Goal: Transaction & Acquisition: Purchase product/service

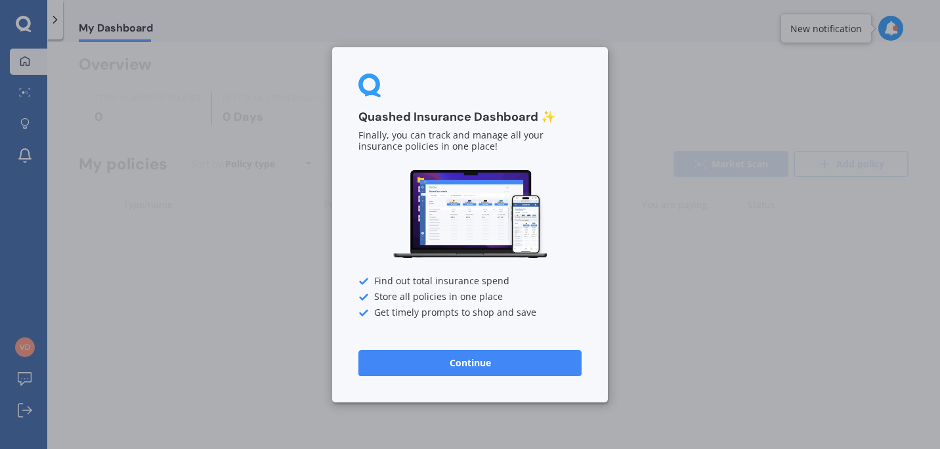
click at [467, 356] on button "Continue" at bounding box center [469, 362] width 223 height 26
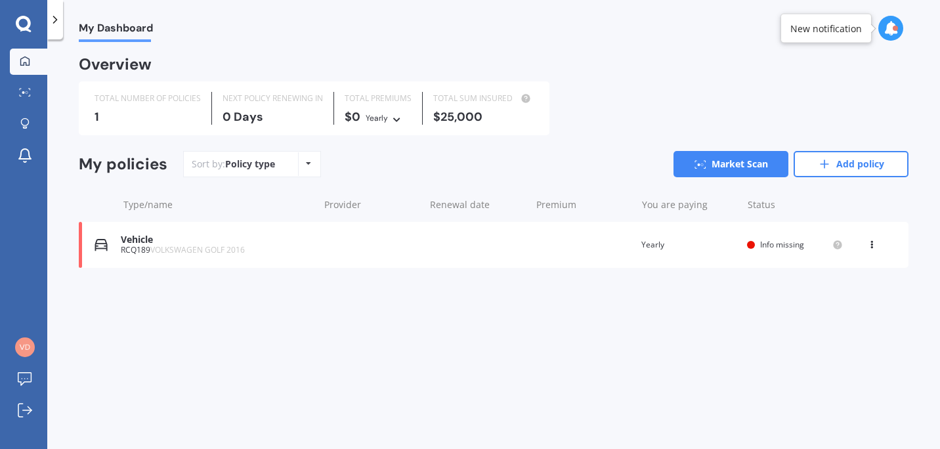
click at [482, 241] on div "Vehicle RCQ189 VOLKSWAGEN GOLF 2016 Renewal date Premium You are paying Yearly …" at bounding box center [493, 245] width 829 height 46
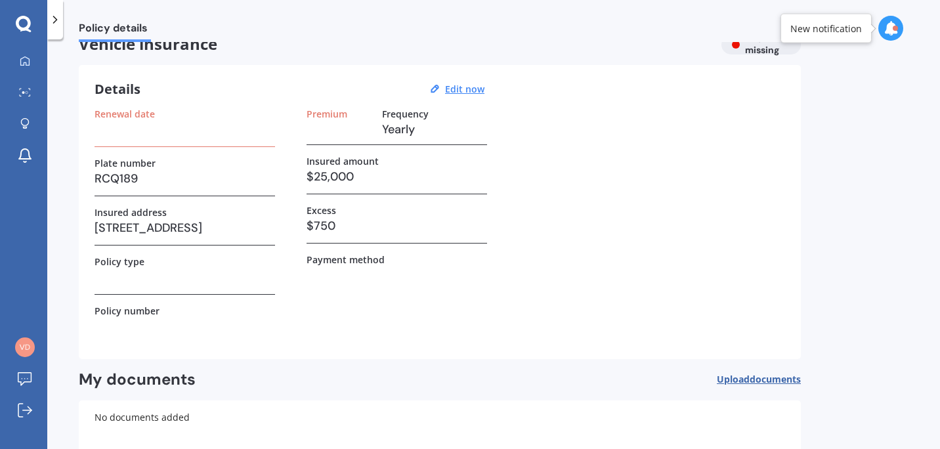
scroll to position [24, 0]
click at [196, 133] on h3 at bounding box center [184, 129] width 180 height 20
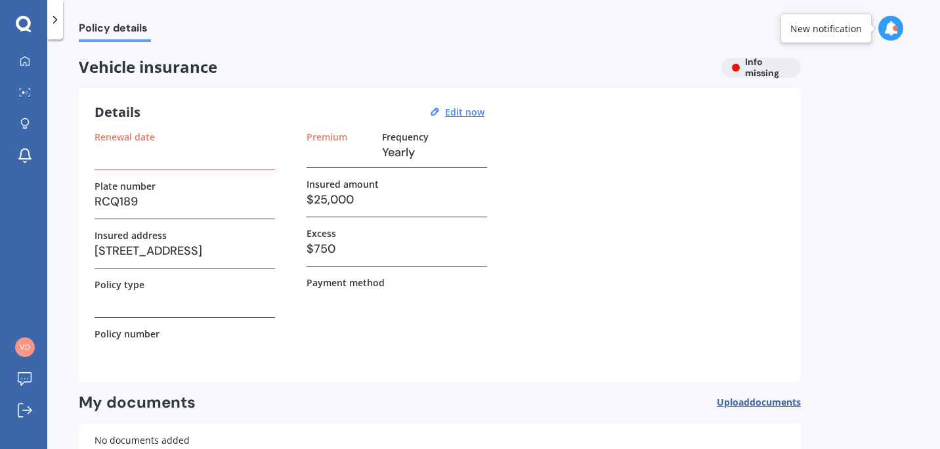
scroll to position [1, 0]
click at [467, 112] on u "Edit now" at bounding box center [464, 111] width 39 height 12
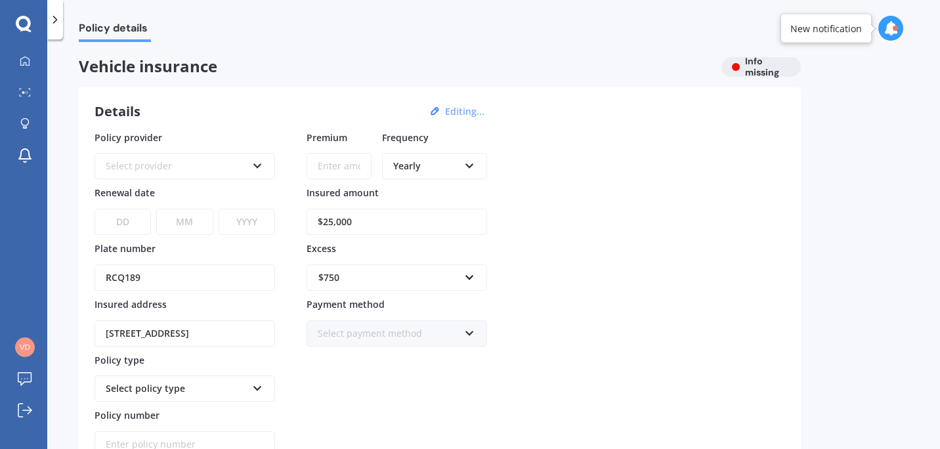
click at [264, 159] on div "Select provider AA AMI AMP ANZ ASB Aioi Nissay Dowa Ando Assurant Autosure BNZ …" at bounding box center [184, 166] width 180 height 26
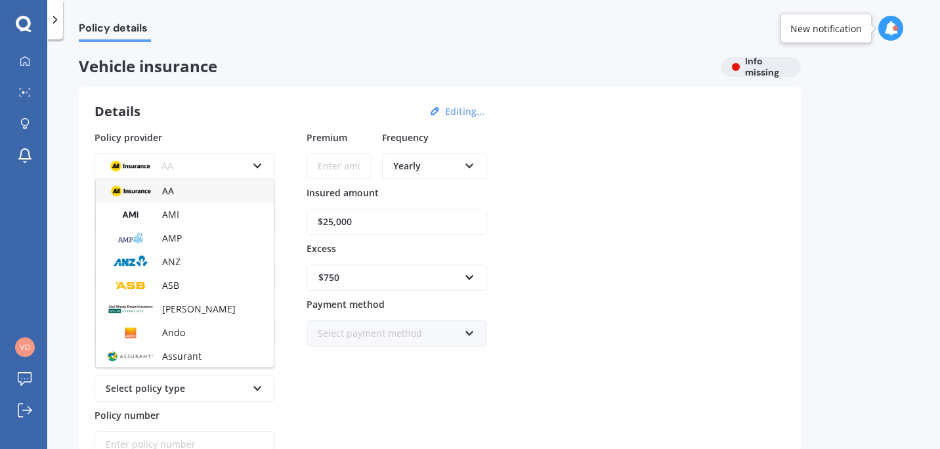
click at [264, 159] on div "AA AA AMI AMP ANZ ASB Aioi Nissay Dowa Ando Assurant Autosure BNZ Co-Operative …" at bounding box center [184, 166] width 180 height 26
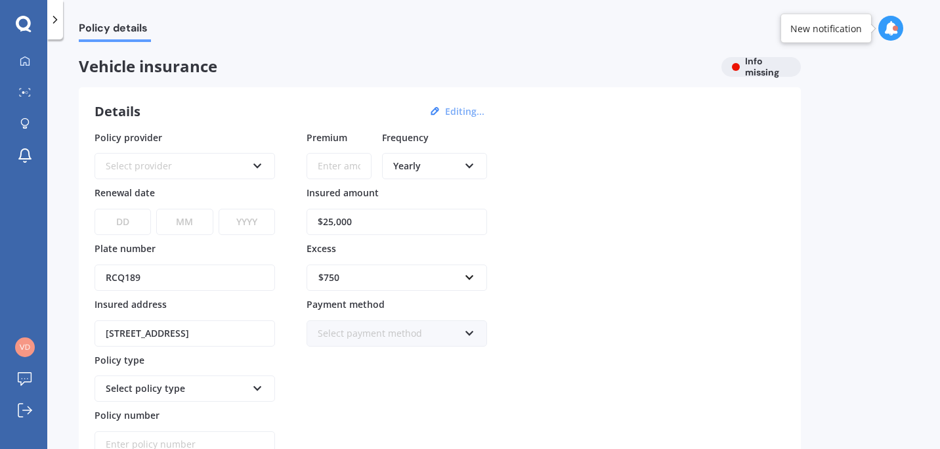
click at [359, 169] on input "Premium" at bounding box center [338, 166] width 65 height 26
click at [516, 205] on div "Policy provider Select provider AA AMI AMP ANZ ASB Aioi Nissay Dowa Ando Assura…" at bounding box center [439, 294] width 690 height 327
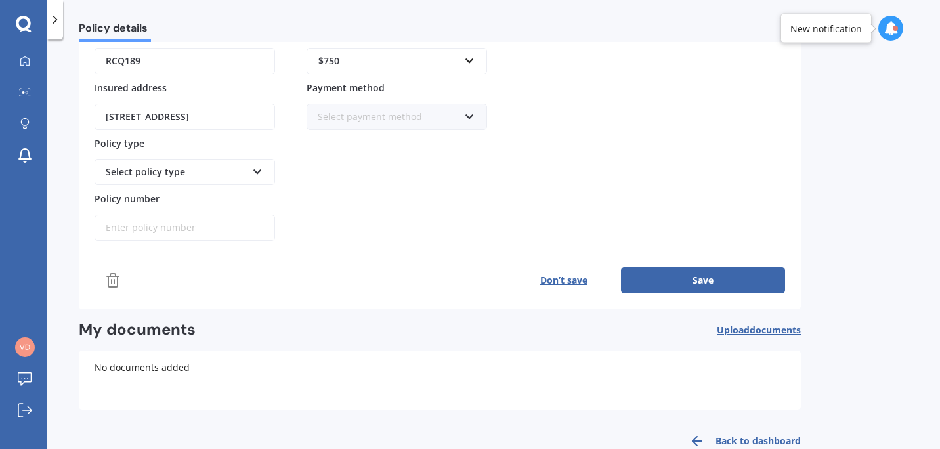
scroll to position [152, 0]
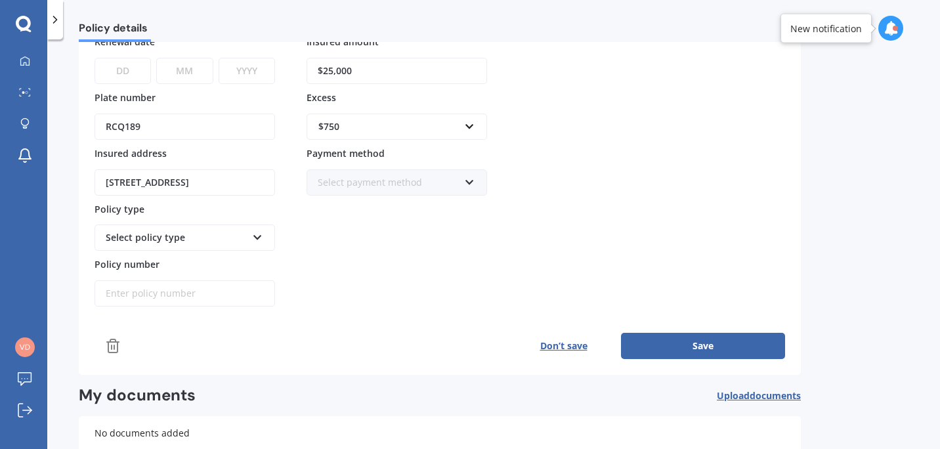
click at [717, 341] on button "Save" at bounding box center [703, 346] width 164 height 26
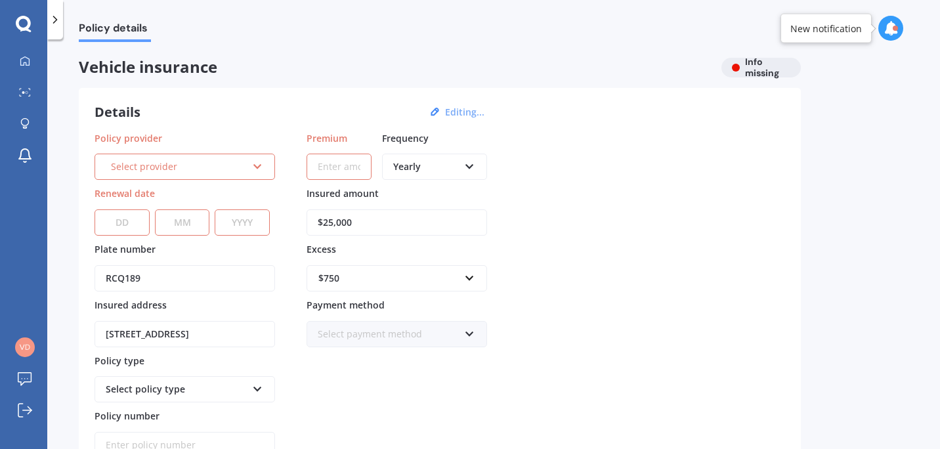
click at [180, 176] on div "Select provider AA AMI AMP ANZ ASB Aioi Nissay Dowa Ando Assurant Autosure BNZ …" at bounding box center [184, 167] width 180 height 26
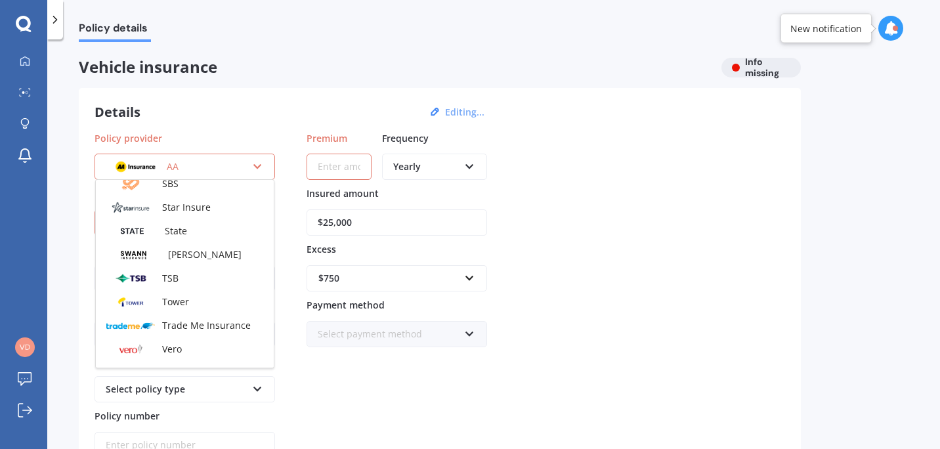
scroll to position [568, 0]
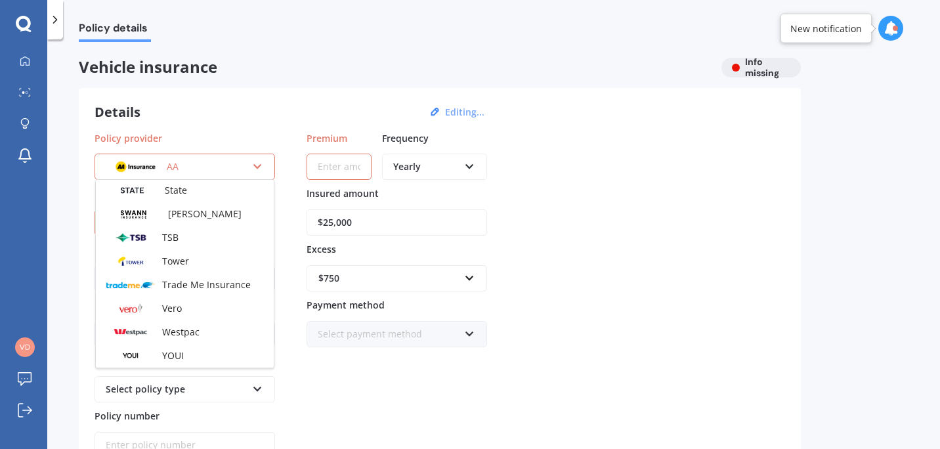
click at [253, 82] on div "Vehicle insurance Info missing Details Editing... Policy provider AA AA AMI AMP…" at bounding box center [440, 366] width 722 height 616
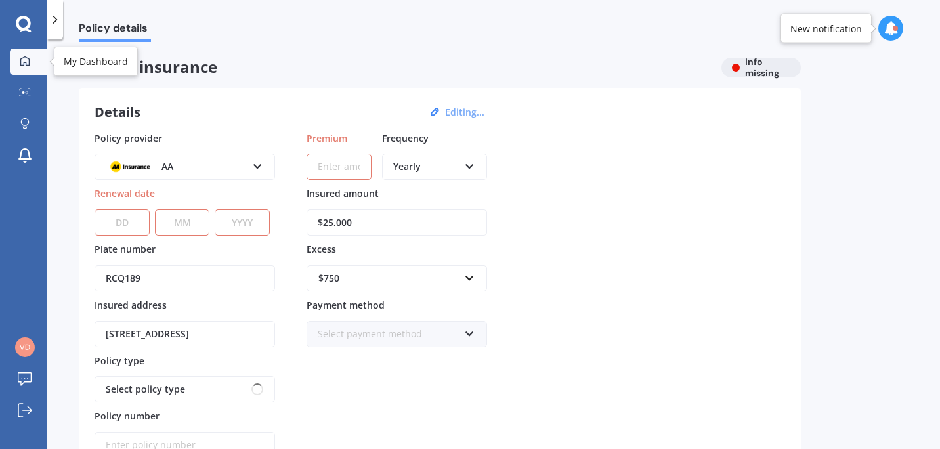
click at [16, 59] on div at bounding box center [25, 62] width 20 height 12
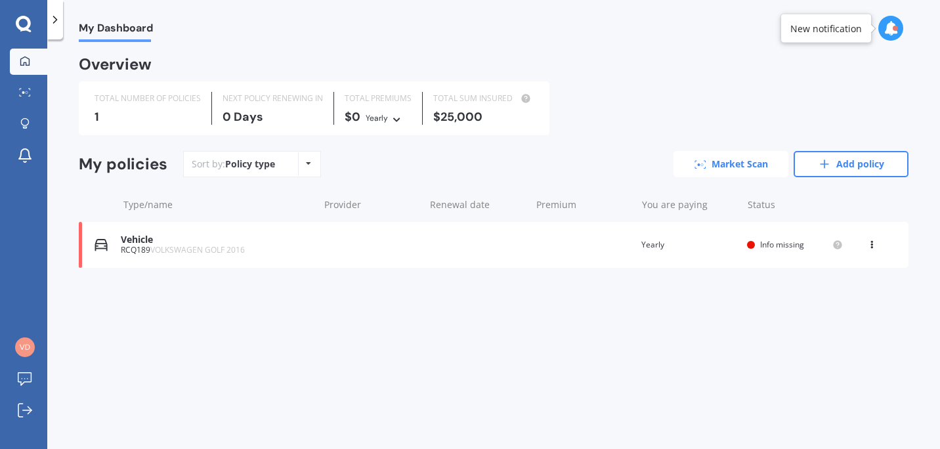
click at [754, 163] on link "Market Scan" at bounding box center [730, 164] width 115 height 26
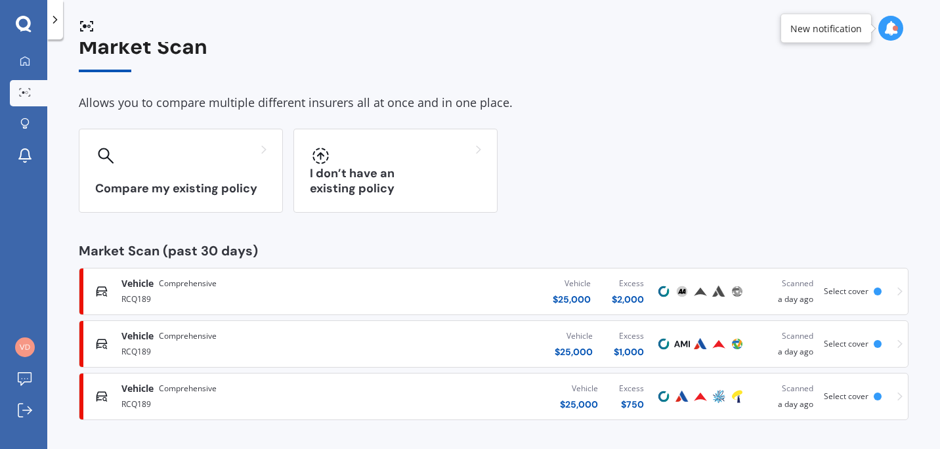
scroll to position [23, 0]
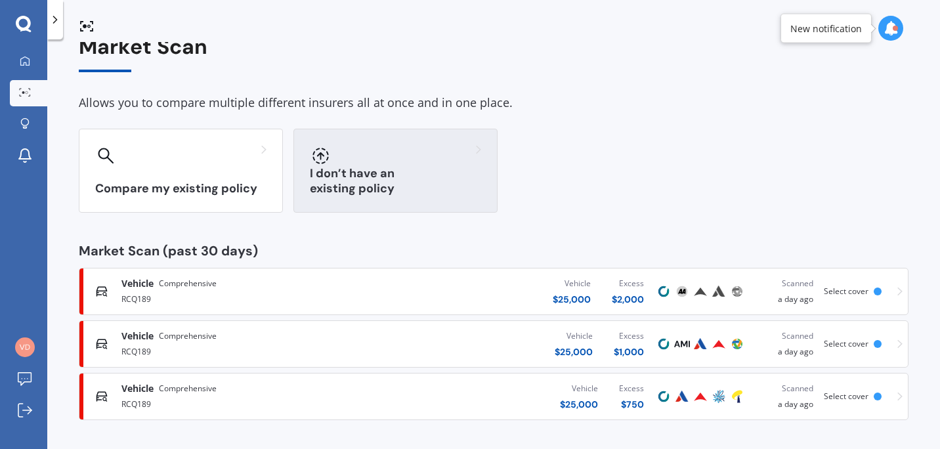
click at [366, 180] on div "I don’t have an existing policy" at bounding box center [395, 171] width 204 height 84
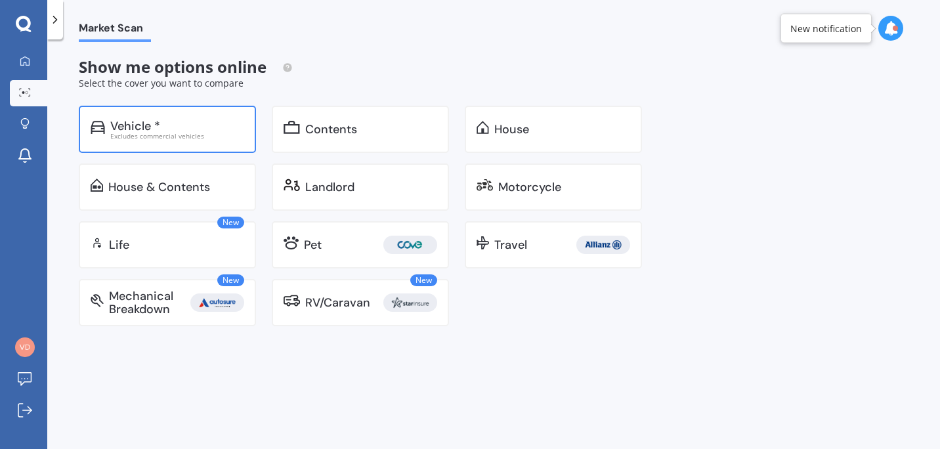
click at [224, 125] on div "Vehicle *" at bounding box center [177, 125] width 134 height 13
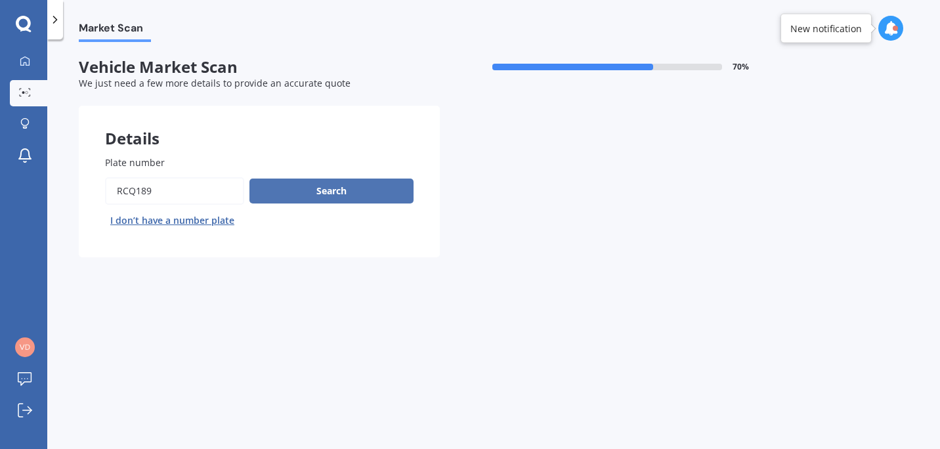
click at [313, 190] on button "Search" at bounding box center [331, 190] width 164 height 25
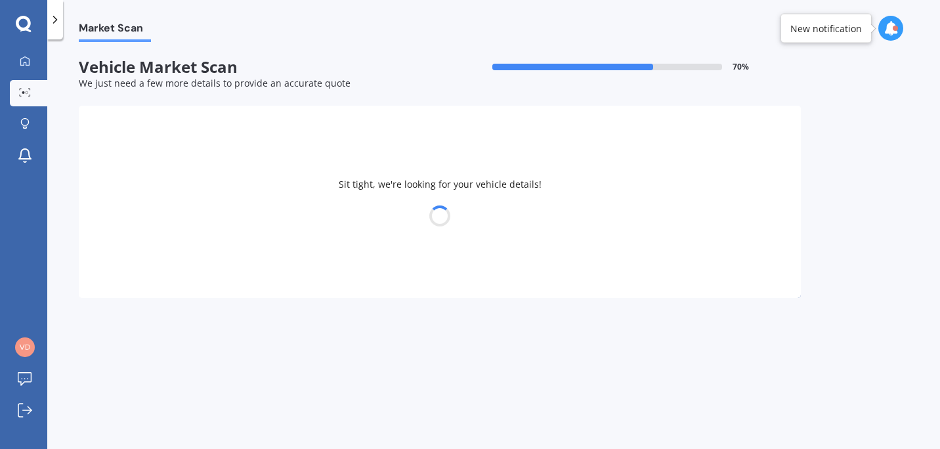
select select "VOLKSWAGEN"
select select "GOLF"
select select "29"
select select "12"
select select "1994"
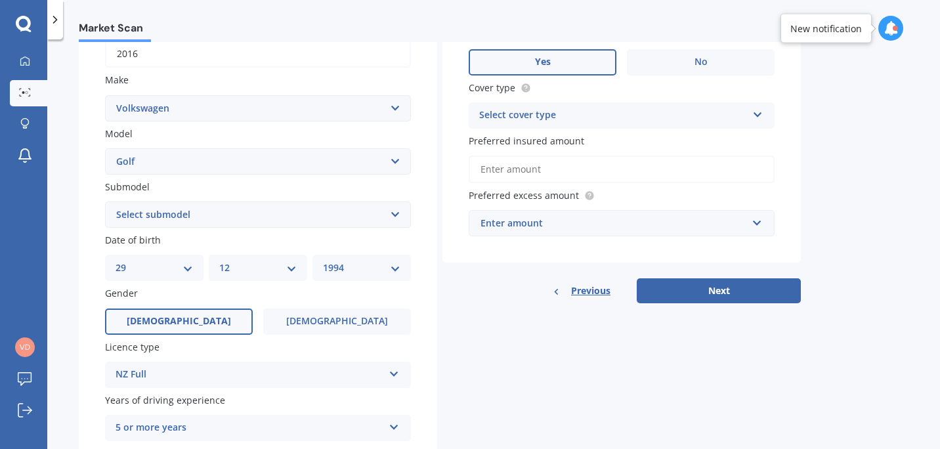
scroll to position [218, 0]
click at [390, 217] on select "Select submodel (All other) 1.4 GT TSI 1.4 TSI 1.6 1.6 FSI 1.6 TSI 1.8 1.9 TDI …" at bounding box center [258, 214] width 306 height 26
select select "R"
click at [105, 202] on select "Select submodel (All other) 1.4 GT TSI 1.4 TSI 1.6 1.6 FSI 1.6 TSI 1.8 1.9 TDI …" at bounding box center [258, 214] width 306 height 26
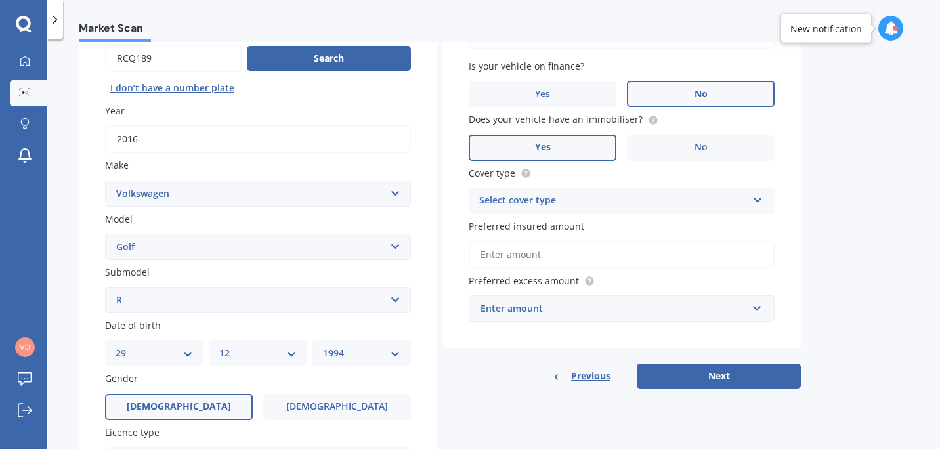
scroll to position [167, 0]
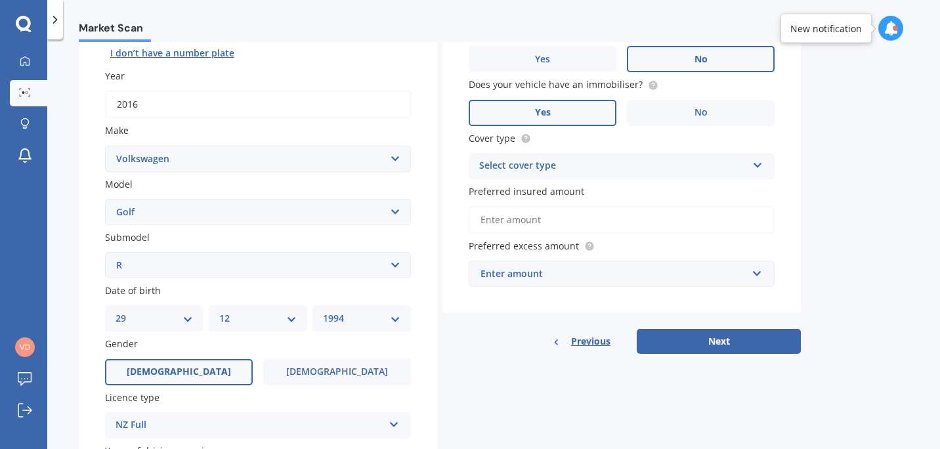
click at [720, 164] on div "Select cover type" at bounding box center [613, 166] width 268 height 16
click at [652, 185] on div "Comprehensive" at bounding box center [621, 192] width 304 height 24
click at [649, 224] on input "Preferred insured amount" at bounding box center [621, 220] width 306 height 28
type input "$25,000"
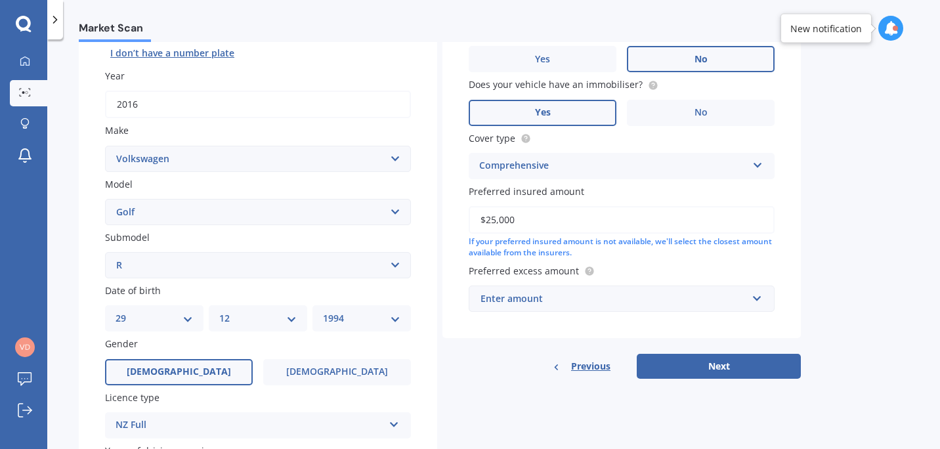
click at [597, 302] on div "Enter amount" at bounding box center [613, 298] width 266 height 14
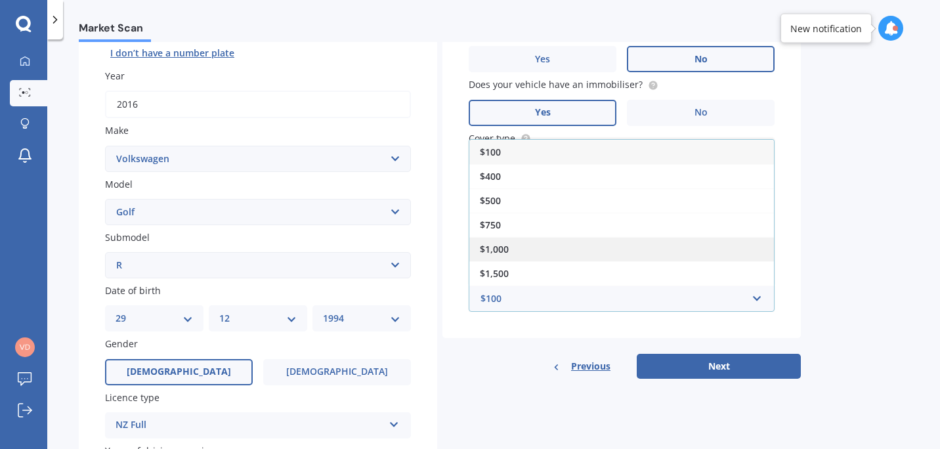
click at [615, 249] on div "$1,000" at bounding box center [621, 249] width 304 height 24
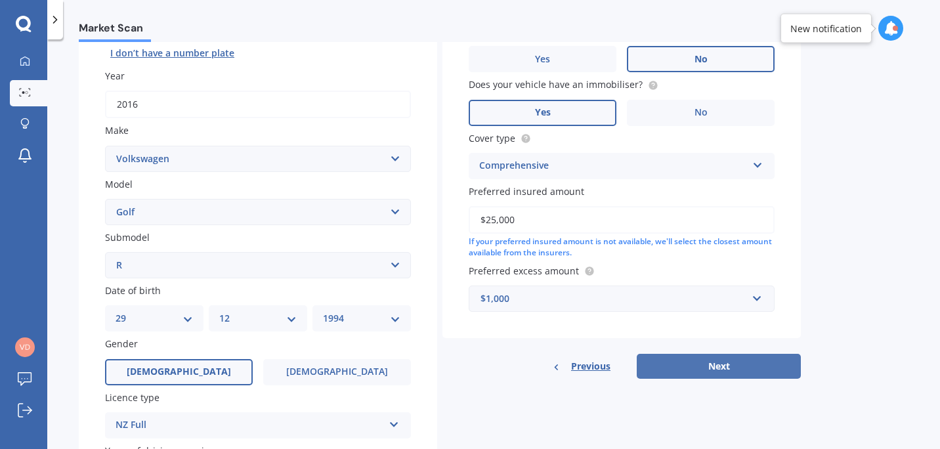
click at [674, 360] on button "Next" at bounding box center [718, 366] width 164 height 25
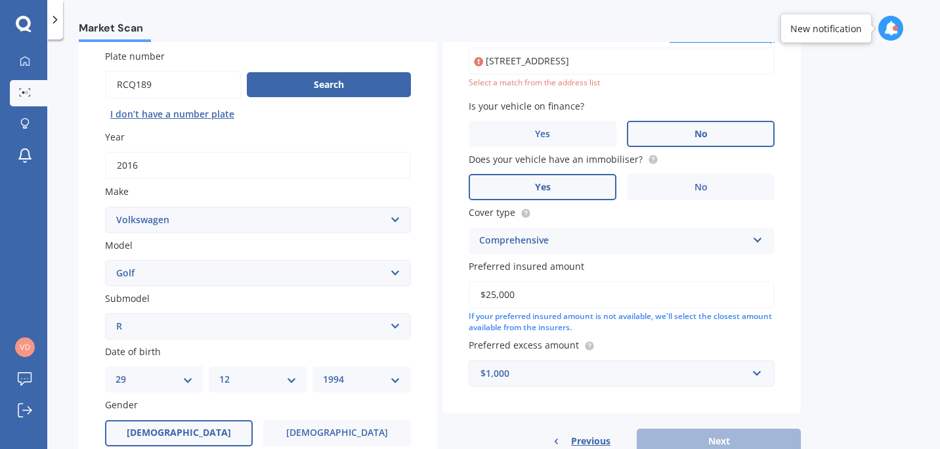
scroll to position [90, 0]
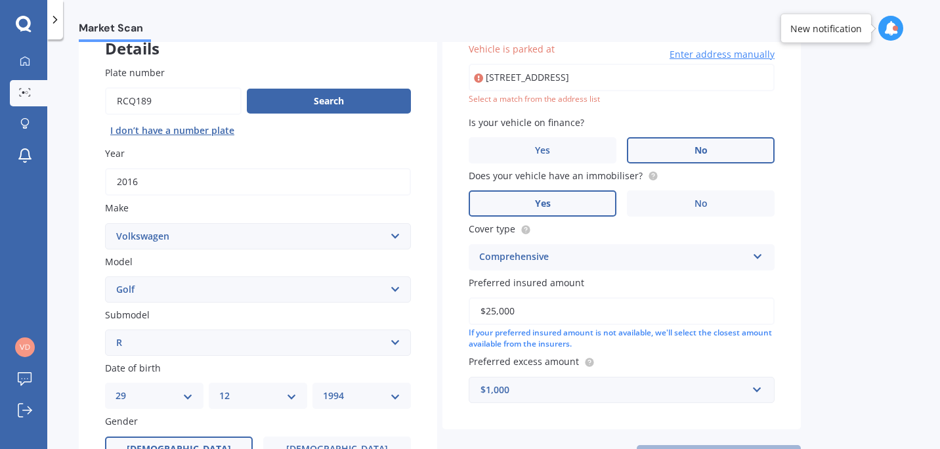
type input "22 Landing Drive, Albany, Auckland 0632"
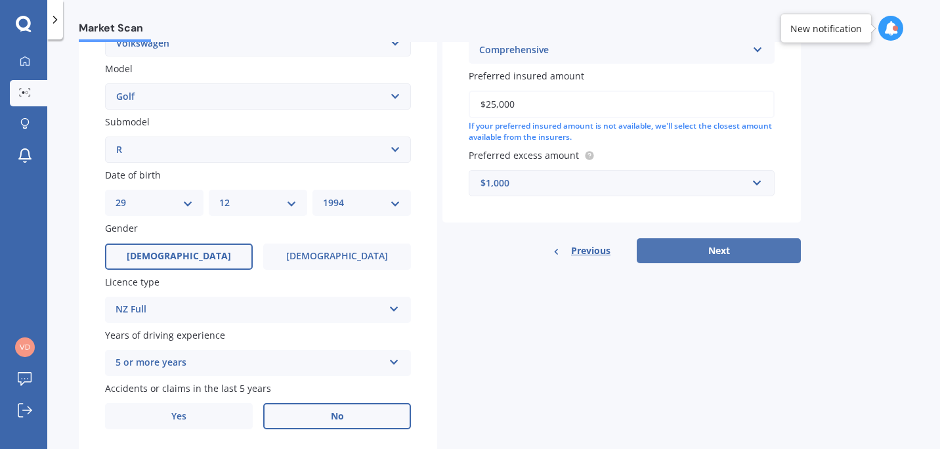
click at [705, 246] on button "Next" at bounding box center [718, 250] width 164 height 25
select select "29"
select select "12"
select select "1994"
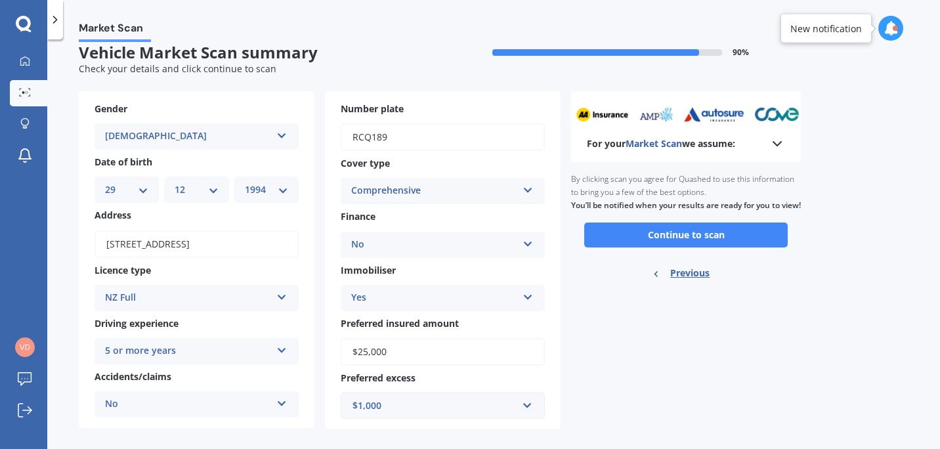
scroll to position [0, 0]
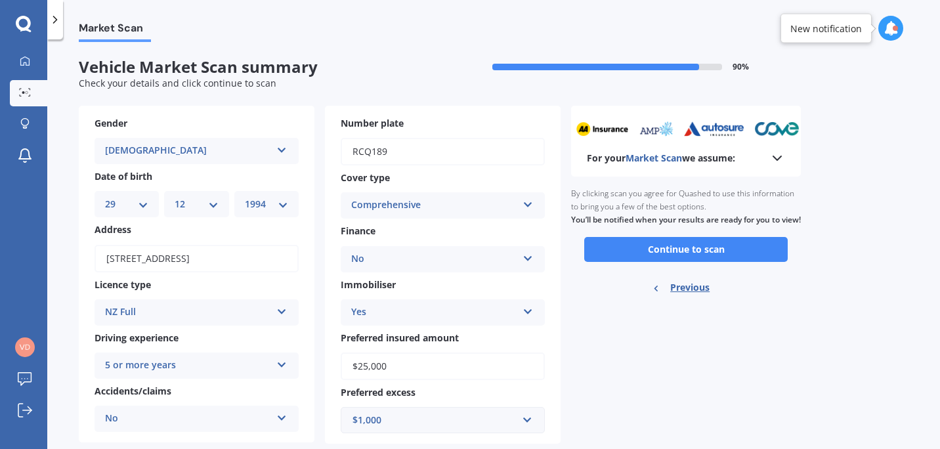
click at [908, 295] on div "Market Scan Vehicle Market Scan summary 90 % Check your details and click conti…" at bounding box center [493, 246] width 892 height 409
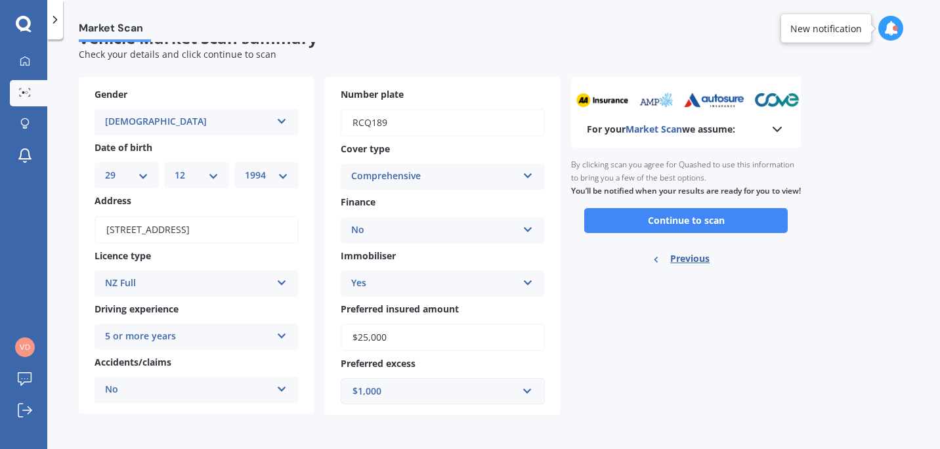
scroll to position [18, 0]
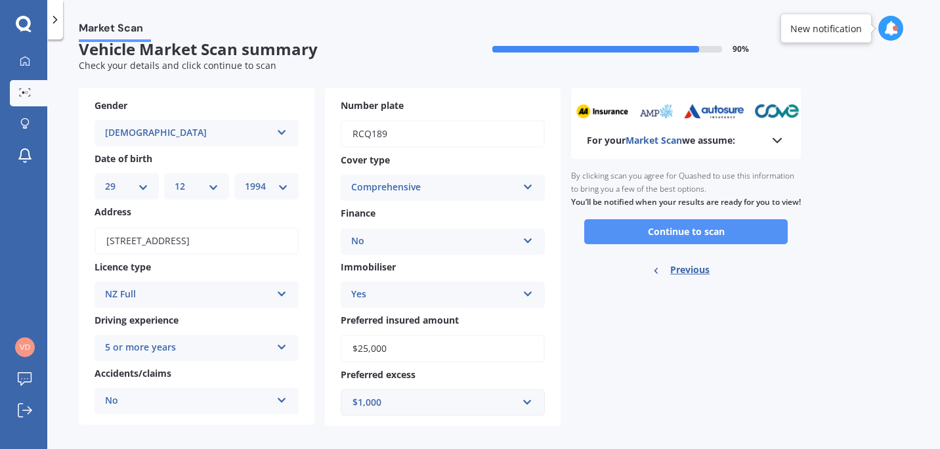
click at [707, 244] on button "Continue to scan" at bounding box center [685, 231] width 203 height 25
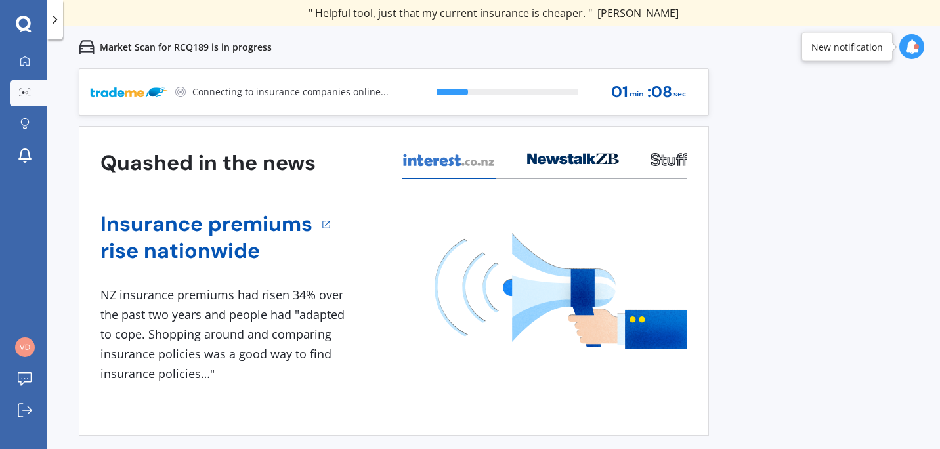
click at [903, 192] on div "Previous 80,000+ Kiwi consumers have signed up to shop and save their insurance…" at bounding box center [493, 292] width 892 height 449
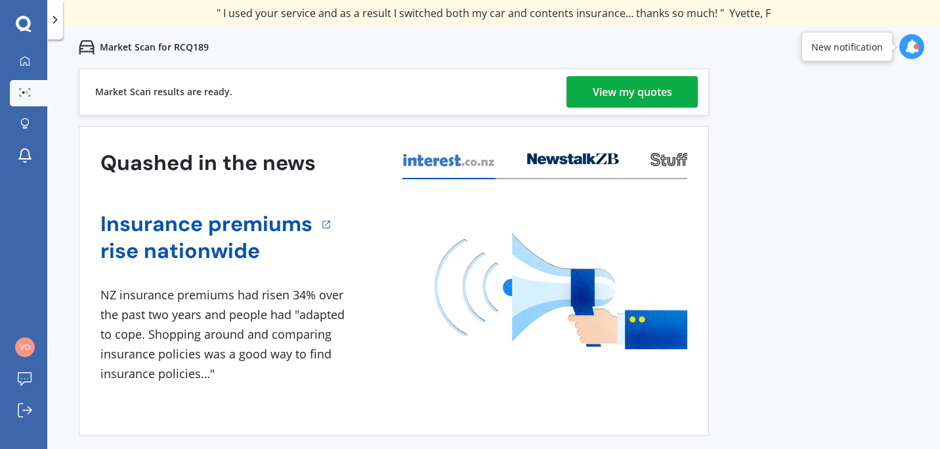
click at [668, 98] on div "View my quotes" at bounding box center [632, 91] width 79 height 31
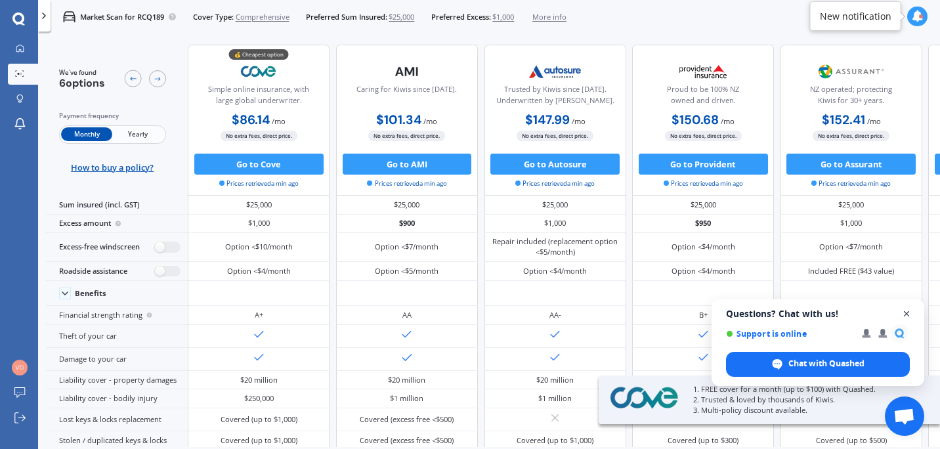
click at [907, 313] on span "Close chat" at bounding box center [906, 314] width 16 height 16
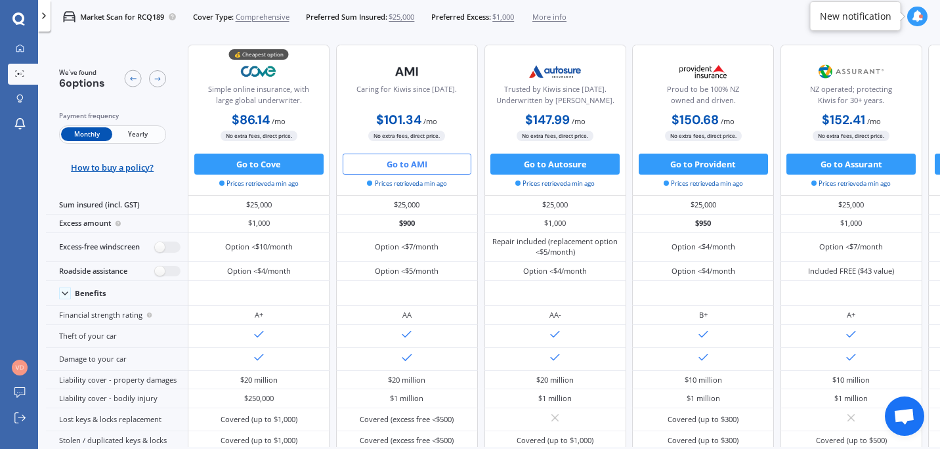
click at [414, 161] on button "Go to AMI" at bounding box center [407, 164] width 129 height 21
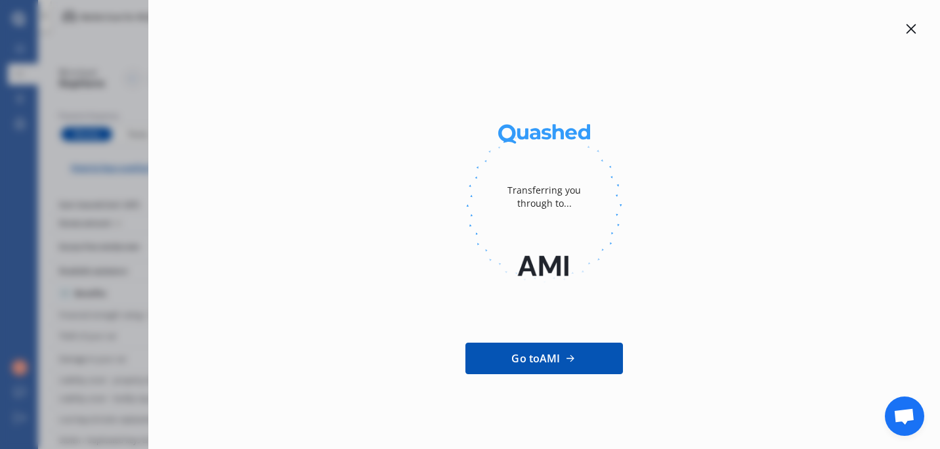
click at [911, 31] on icon at bounding box center [910, 29] width 10 height 10
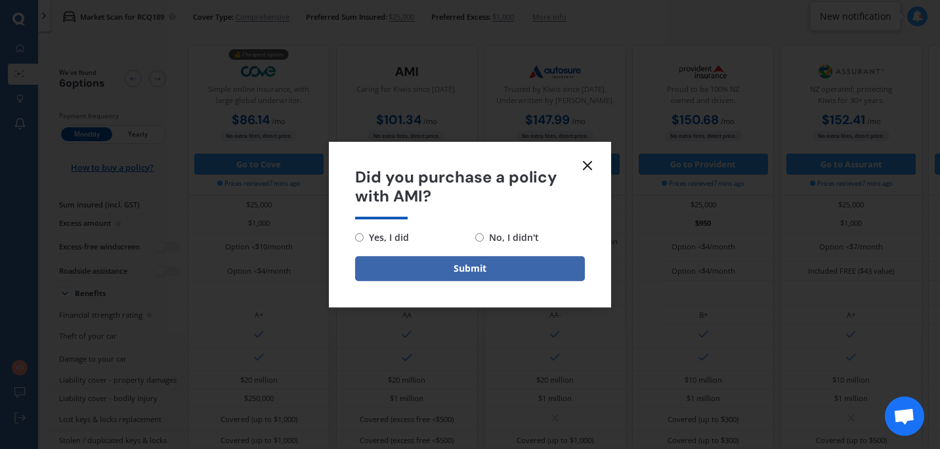
click at [589, 168] on icon at bounding box center [587, 165] width 16 height 16
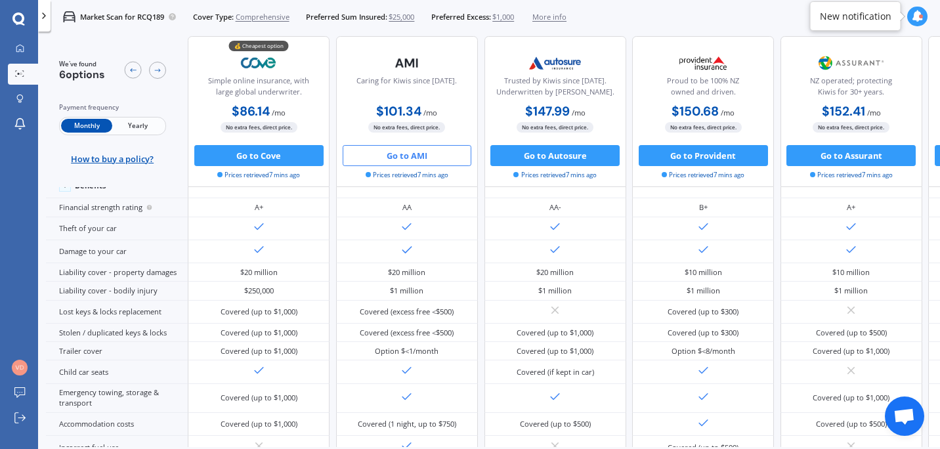
scroll to position [134, 0]
click at [266, 160] on button "Go to Cove" at bounding box center [258, 155] width 129 height 21
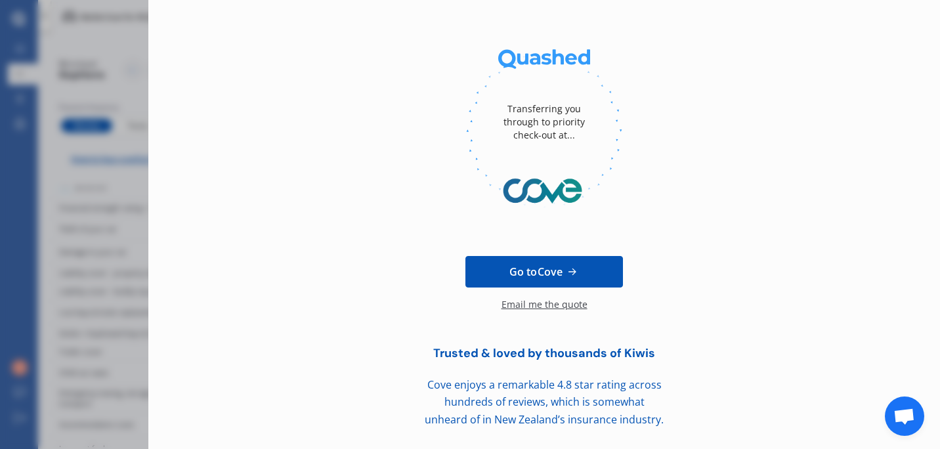
scroll to position [0, 0]
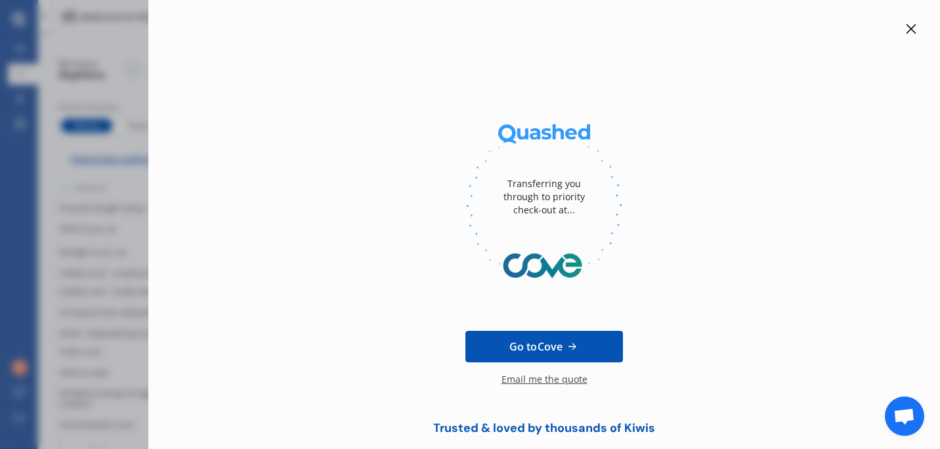
click at [906, 30] on icon at bounding box center [911, 29] width 10 height 10
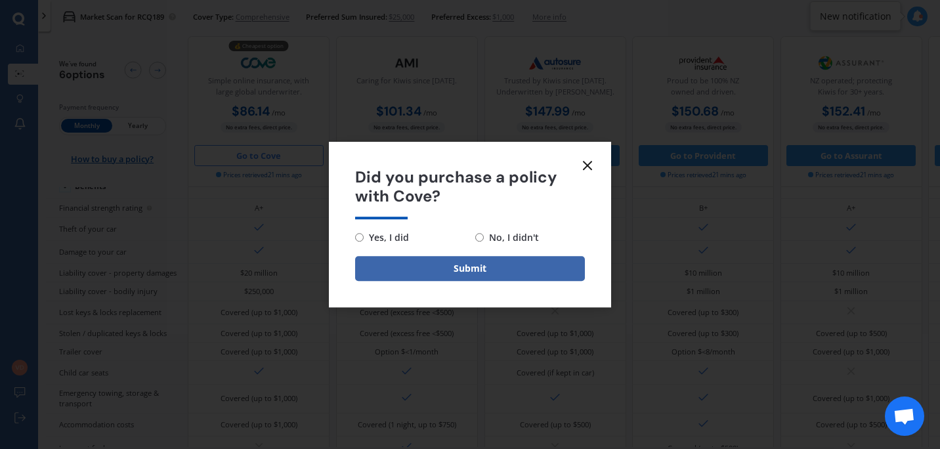
click at [480, 236] on input "No, I didn't" at bounding box center [479, 237] width 9 height 9
radio input "true"
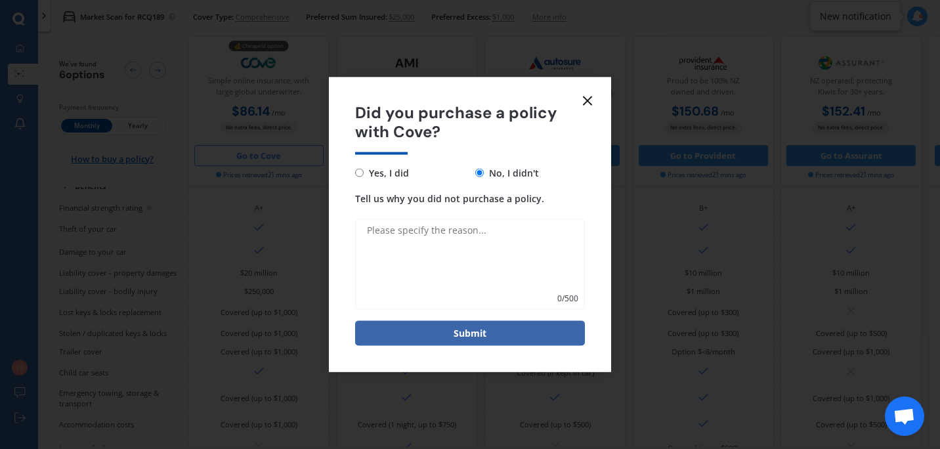
click at [590, 98] on line at bounding box center [587, 101] width 8 height 8
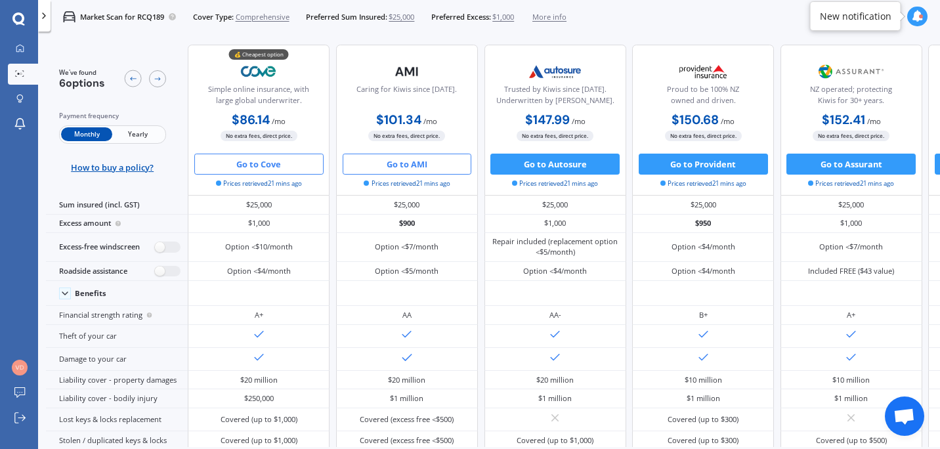
click at [422, 161] on button "Go to AMI" at bounding box center [407, 164] width 129 height 21
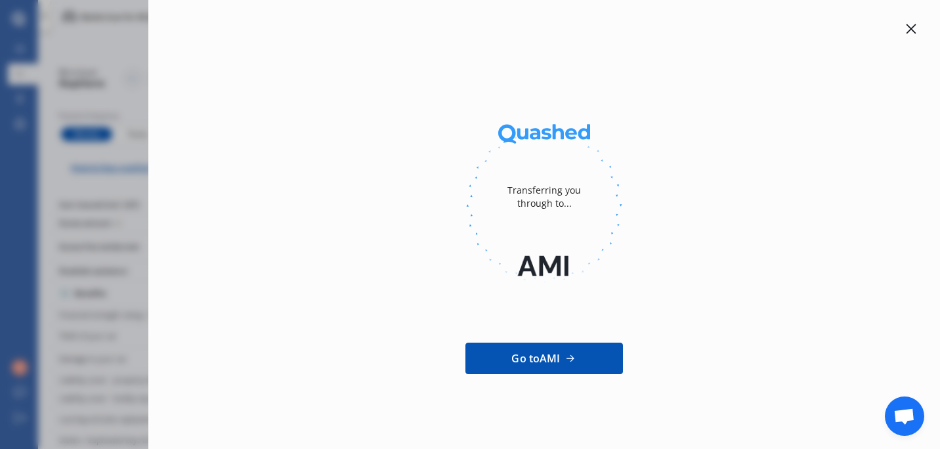
click at [909, 29] on icon at bounding box center [910, 29] width 10 height 10
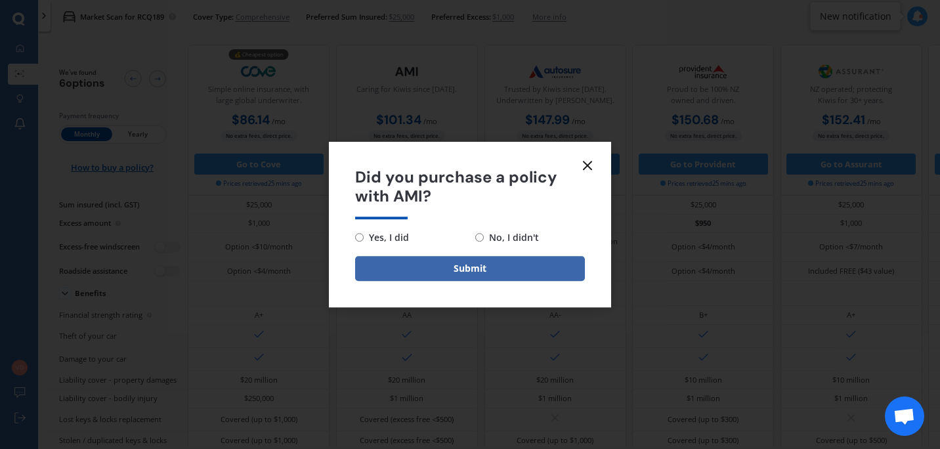
click at [587, 167] on line at bounding box center [587, 165] width 8 height 8
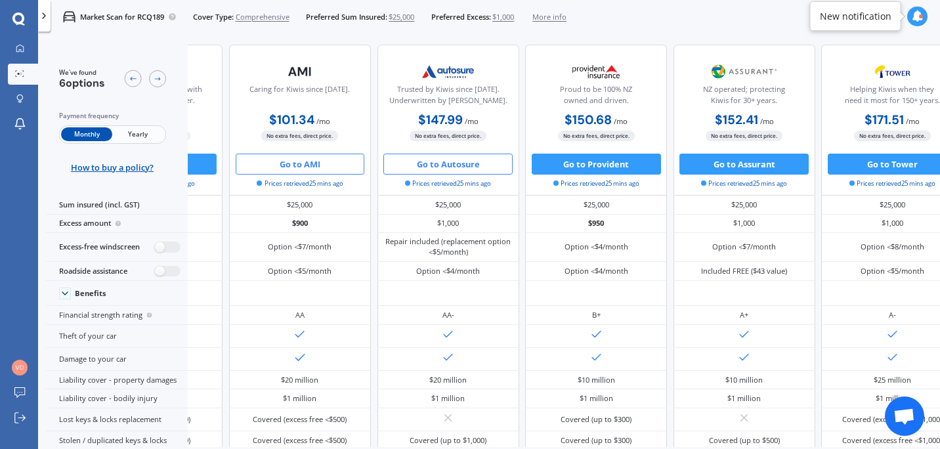
scroll to position [0, 135]
